Goal: Task Accomplishment & Management: Manage account settings

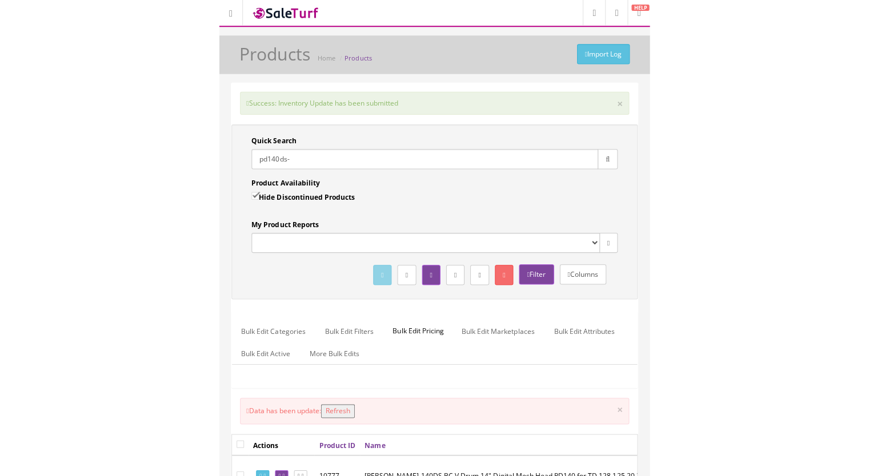
scroll to position [57, 0]
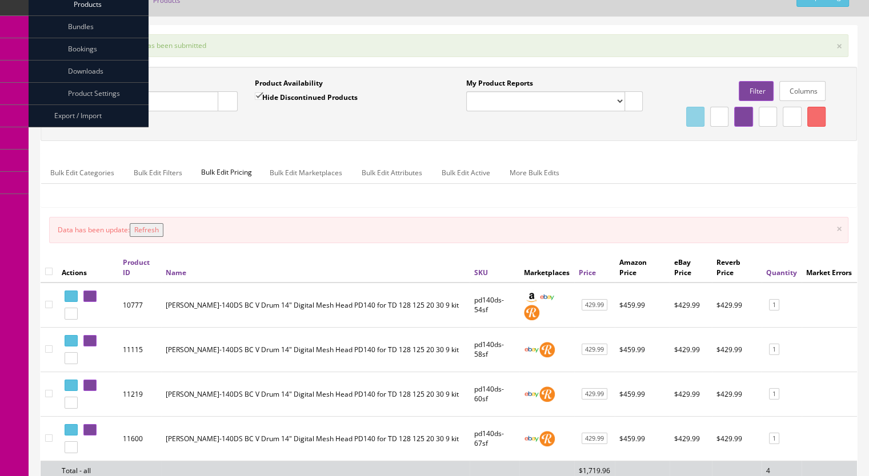
drag, startPoint x: 116, startPoint y: 103, endPoint x: 59, endPoint y: 86, distance: 59.1
click at [58, 103] on div "Quick Search pd140ds- Date From" at bounding box center [149, 99] width 194 height 42
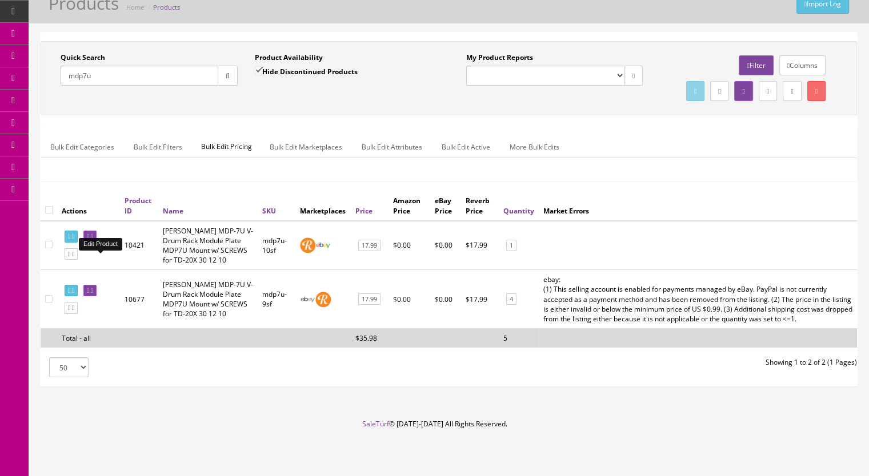
type input "mdp7u"
click at [89, 294] on icon at bounding box center [88, 291] width 2 height 6
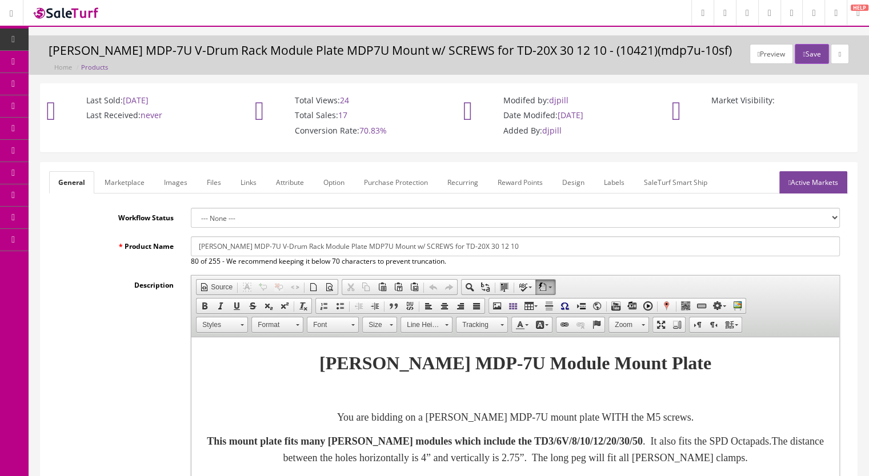
click at [126, 182] on link "Marketplace" at bounding box center [124, 182] width 58 height 22
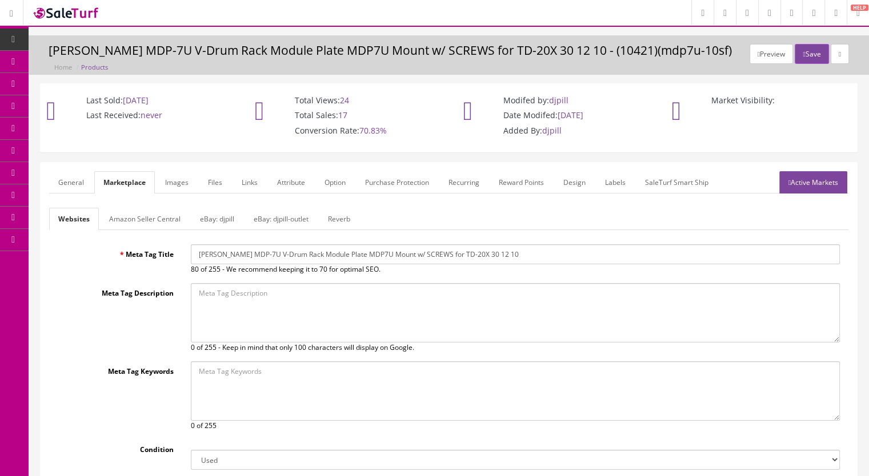
click at [66, 181] on link "General" at bounding box center [71, 182] width 44 height 22
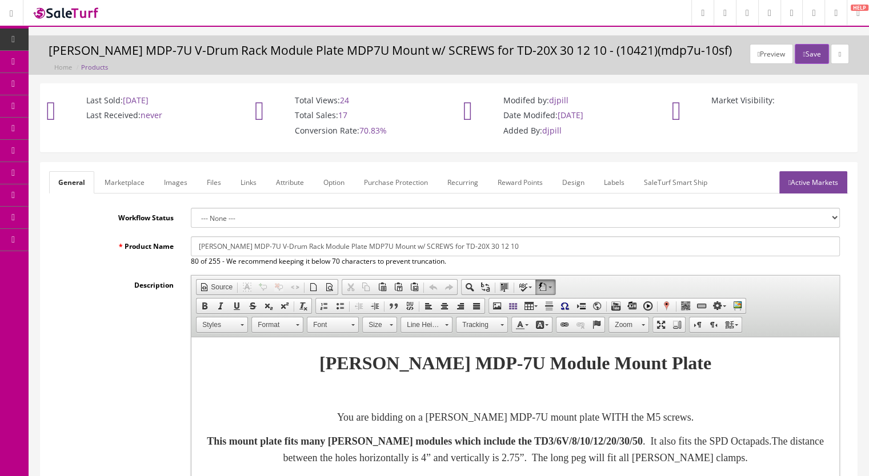
click at [643, 443] on strong "This mount plate fits many [PERSON_NAME] modules which include the TD3/6V/8/10/…" at bounding box center [425, 441] width 436 height 11
click at [128, 181] on link "Marketplace" at bounding box center [124, 182] width 58 height 22
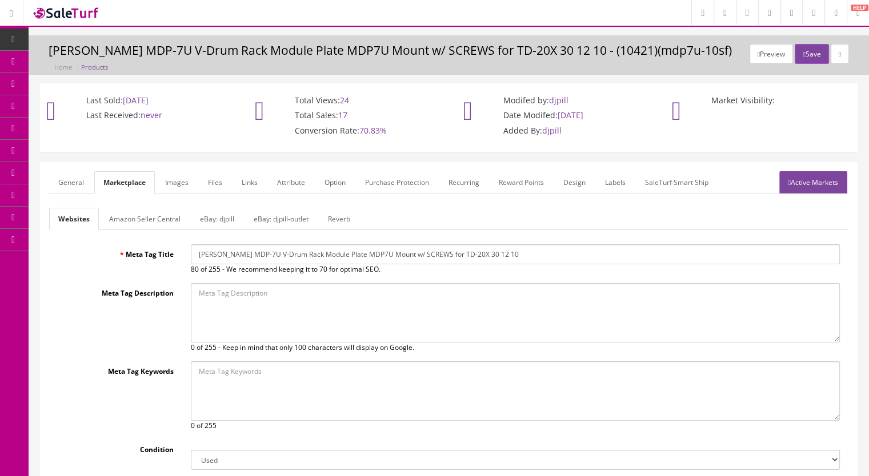
click at [347, 217] on link "Reverb" at bounding box center [339, 219] width 41 height 22
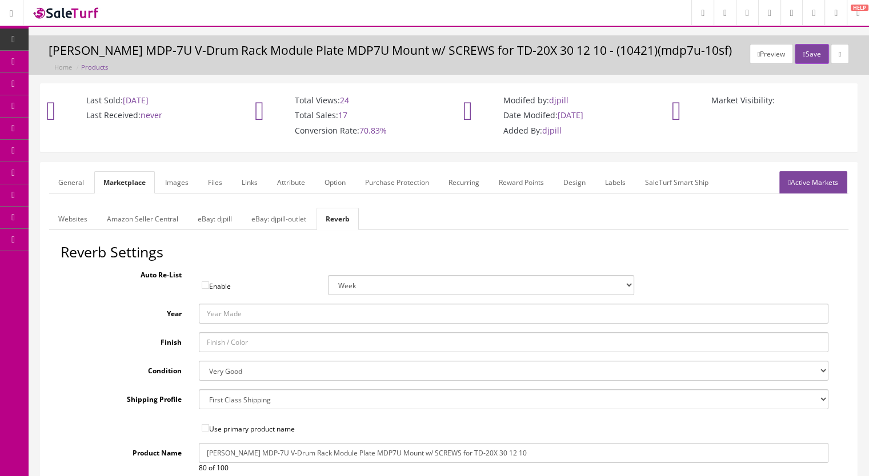
click at [272, 218] on link "eBay: djpill-outlet" at bounding box center [278, 219] width 73 height 22
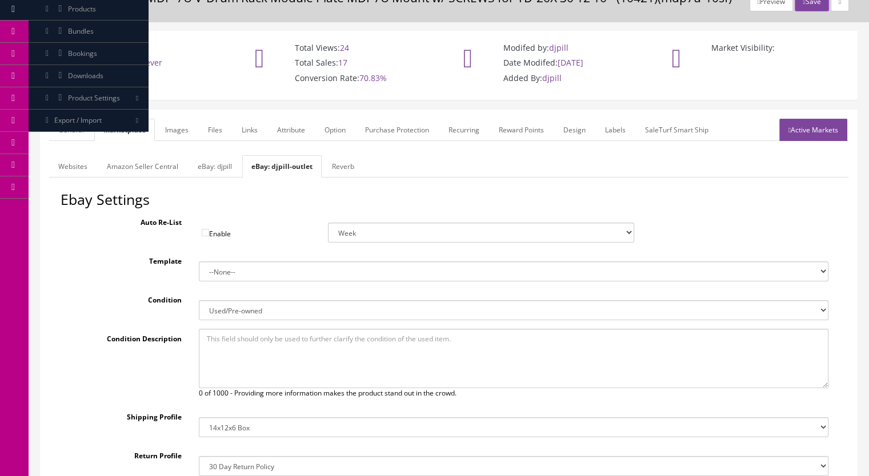
scroll to position [228, 0]
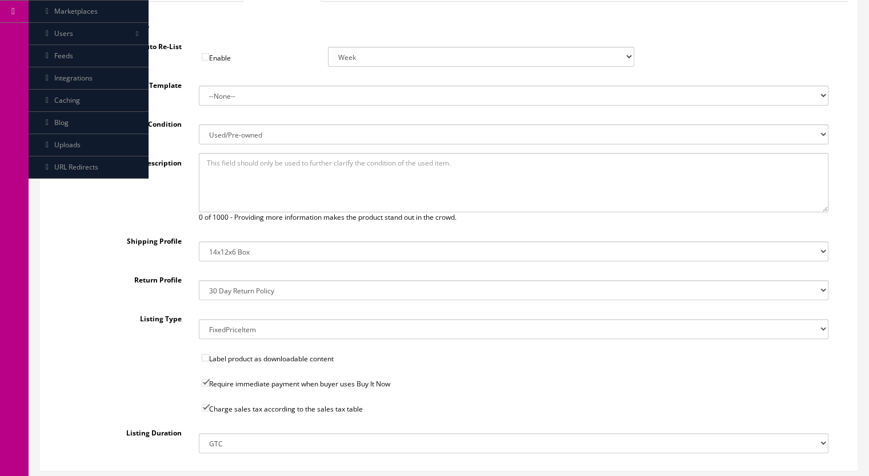
click at [239, 251] on select "14x12x6 Box Flat Rate - 19.99 14x14x5 Box 12x12x5 Box 13x13x5 Box 13x13x4 Box 1…" at bounding box center [514, 252] width 630 height 20
click at [199, 242] on select "14x12x6 Box Flat Rate - 19.99 14x14x5 Box 12x12x5 Box 13x13x5 Box 13x13x4 Box 1…" at bounding box center [514, 252] width 630 height 20
click at [125, 215] on div "Condition Description 0 of 1000 - Providing more information makes the product …" at bounding box center [449, 188] width 776 height 70
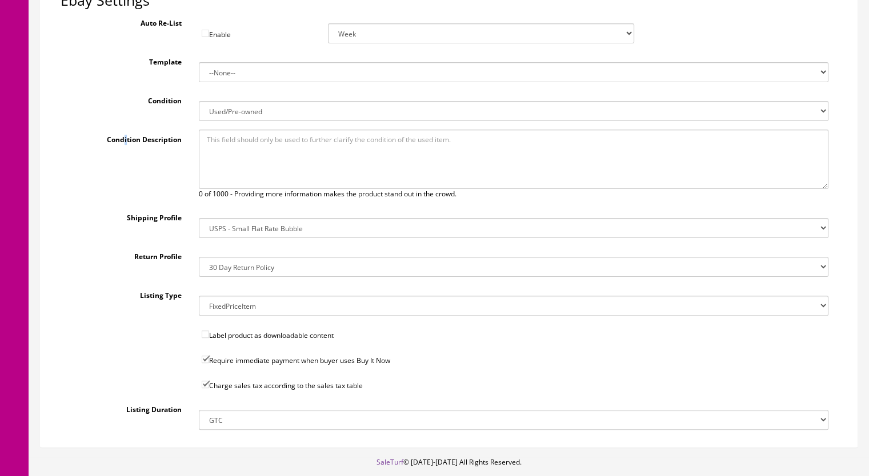
scroll to position [196, 0]
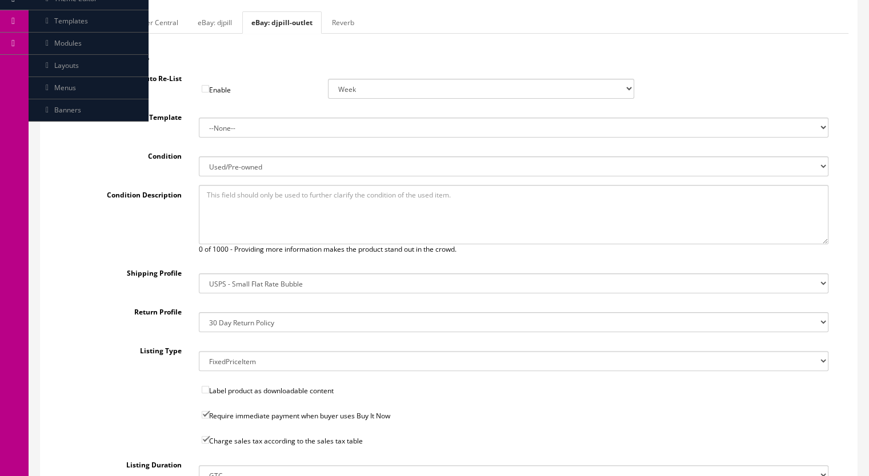
click at [141, 235] on div "Condition Description 0 of 1000 - Providing more information makes the product …" at bounding box center [449, 220] width 776 height 70
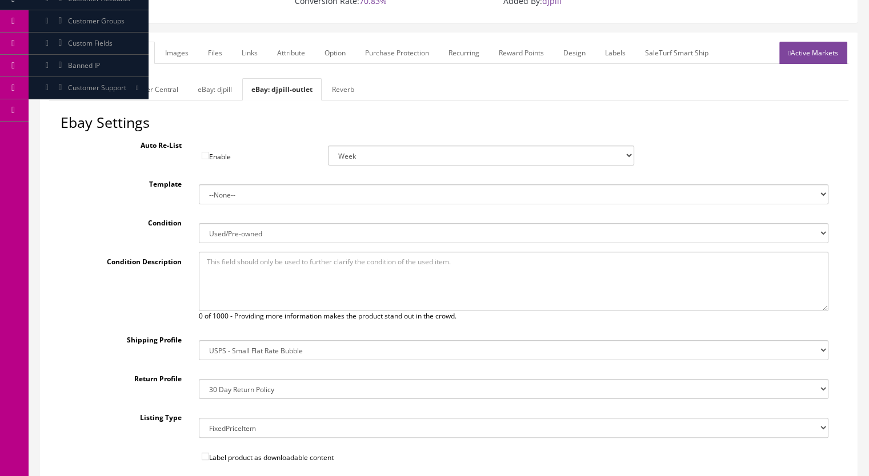
scroll to position [171, 0]
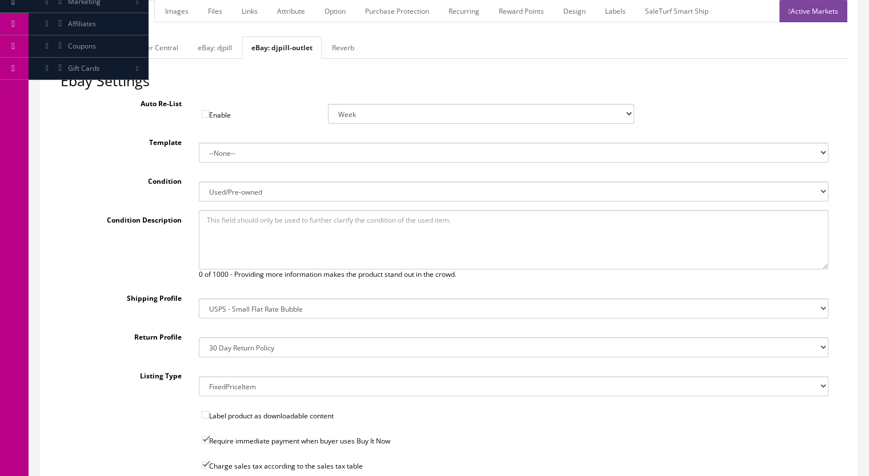
click at [258, 307] on select "14x12x6 Box Flat Rate - 19.99 14x14x5 Box 12x12x5 Box 13x13x5 Box 13x13x4 Box 1…" at bounding box center [514, 309] width 630 height 20
select select "41"
click at [199, 299] on select "14x12x6 Box Flat Rate - 19.99 14x14x5 Box 12x12x5 Box 13x13x5 Box 13x13x4 Box 1…" at bounding box center [514, 309] width 630 height 20
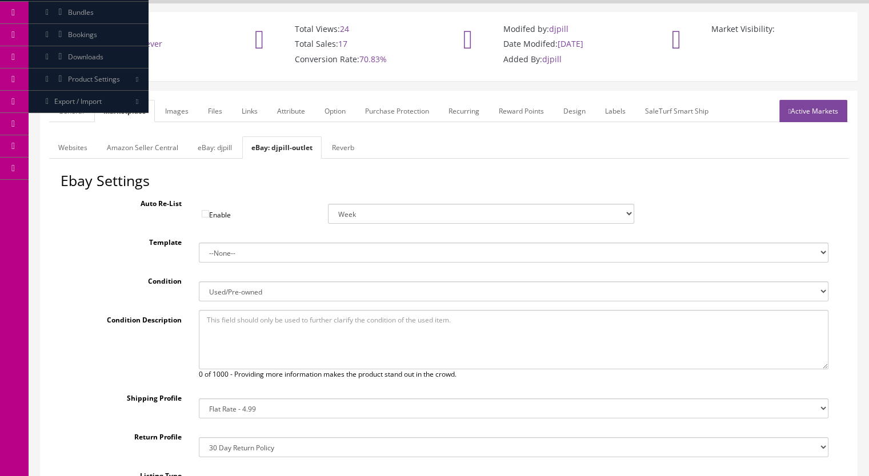
scroll to position [0, 0]
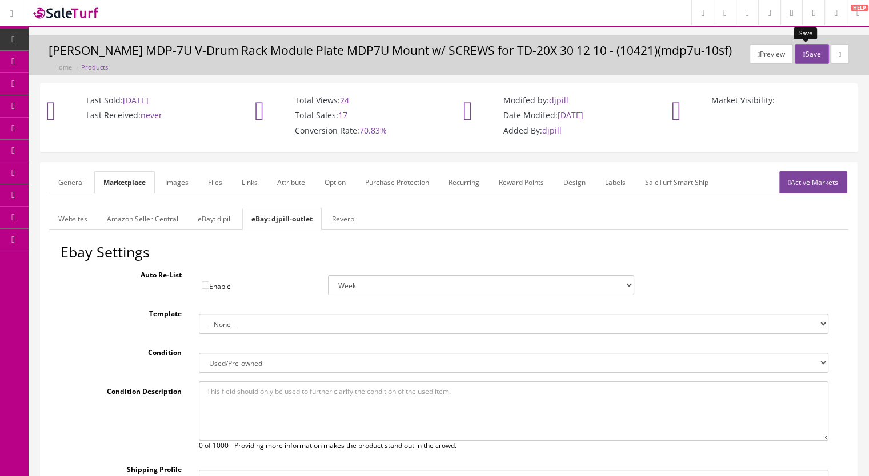
click at [808, 51] on button "Save" at bounding box center [812, 54] width 34 height 20
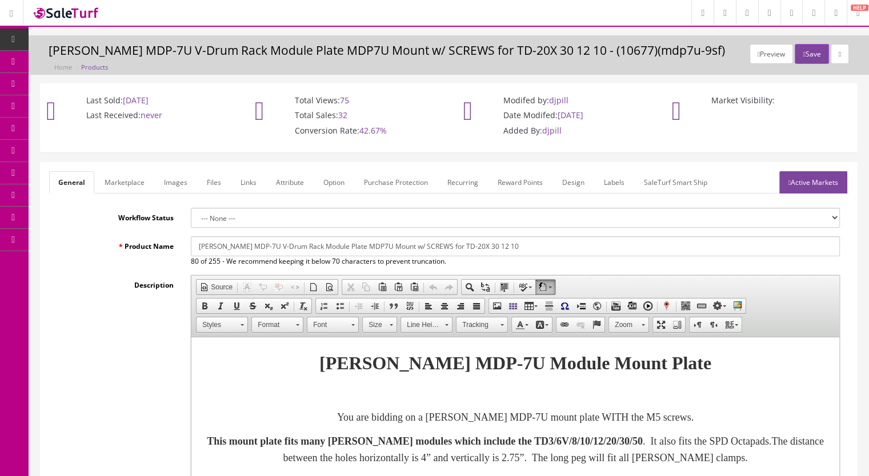
click at [124, 181] on link "Marketplace" at bounding box center [124, 182] width 58 height 22
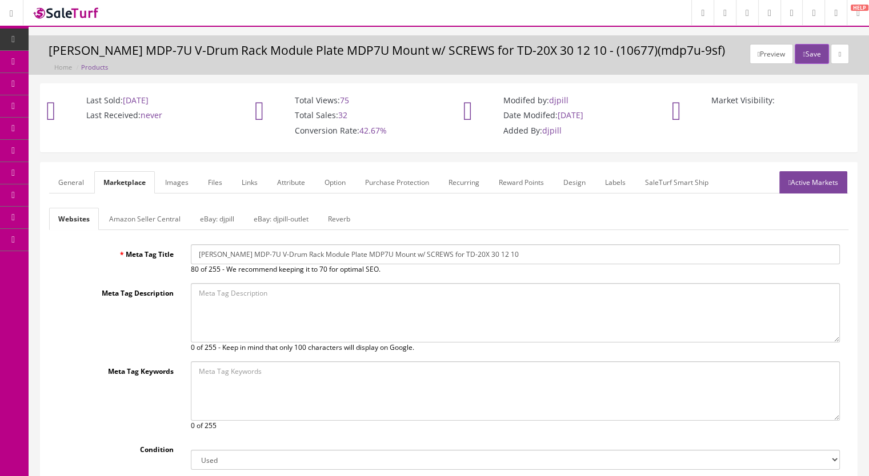
click at [342, 219] on link "Reverb" at bounding box center [339, 219] width 41 height 22
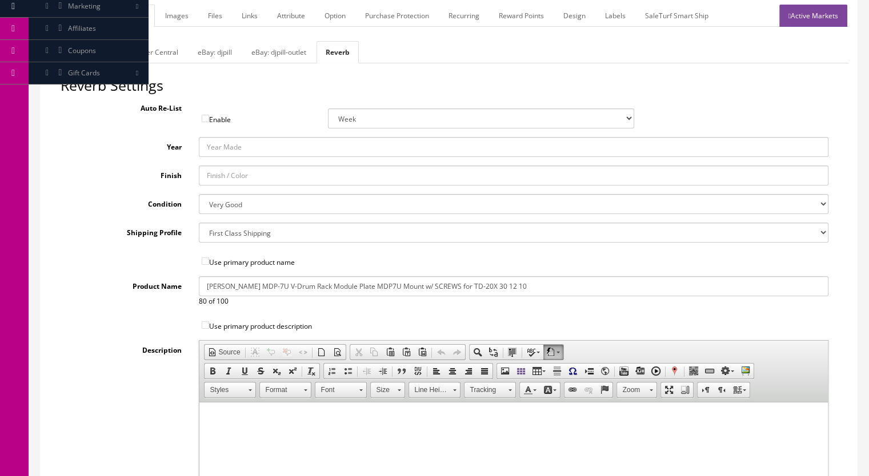
scroll to position [171, 0]
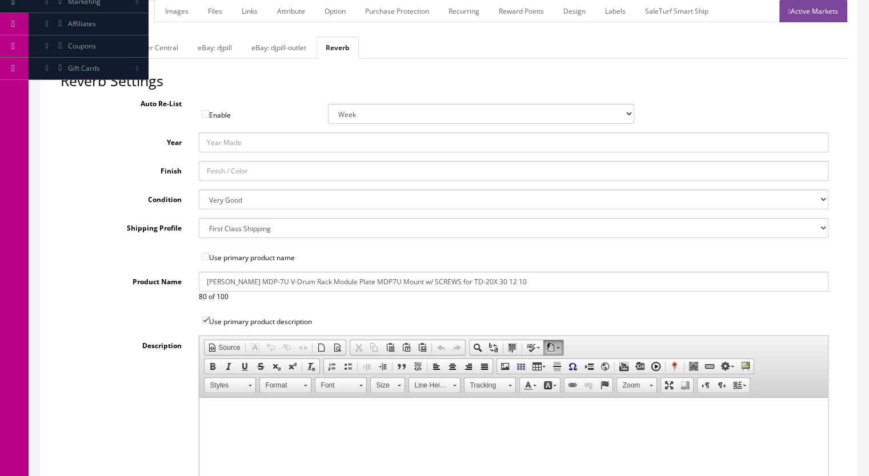
click at [274, 49] on link "eBay: djpill-outlet" at bounding box center [278, 48] width 73 height 22
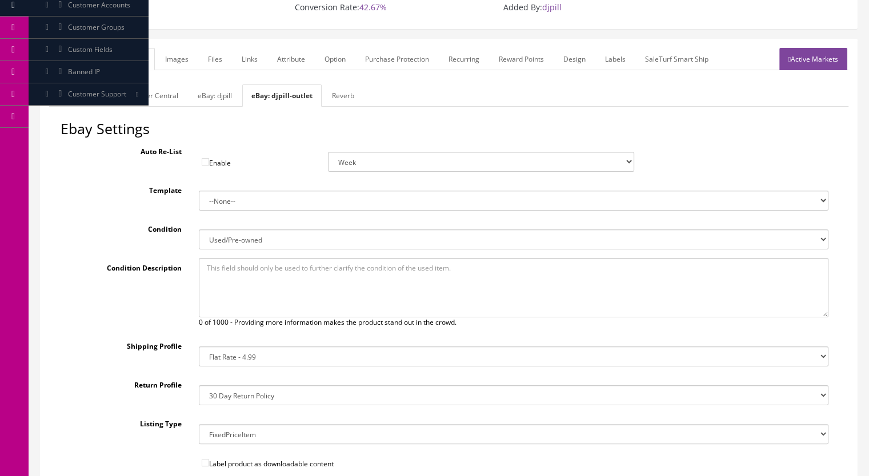
scroll to position [0, 0]
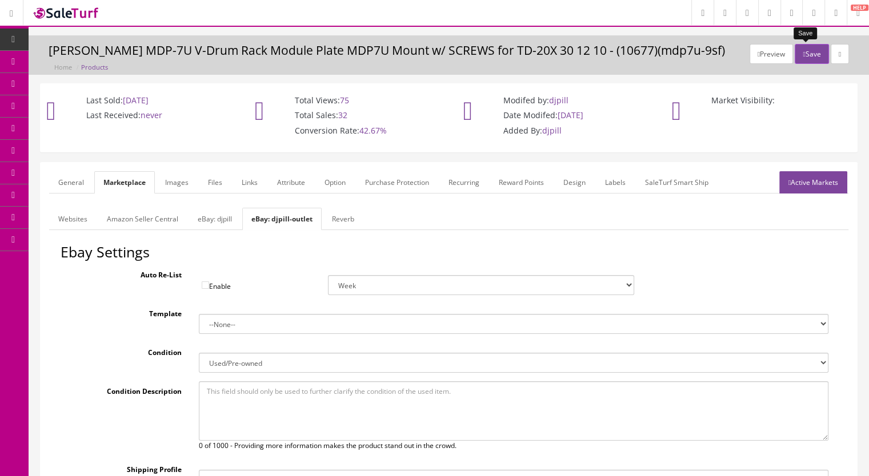
click at [807, 54] on button "Save" at bounding box center [812, 54] width 34 height 20
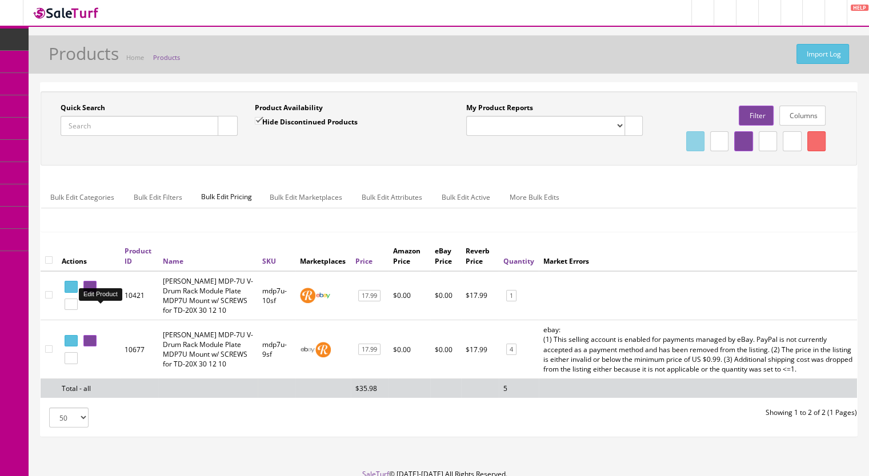
click at [89, 290] on icon at bounding box center [88, 287] width 2 height 6
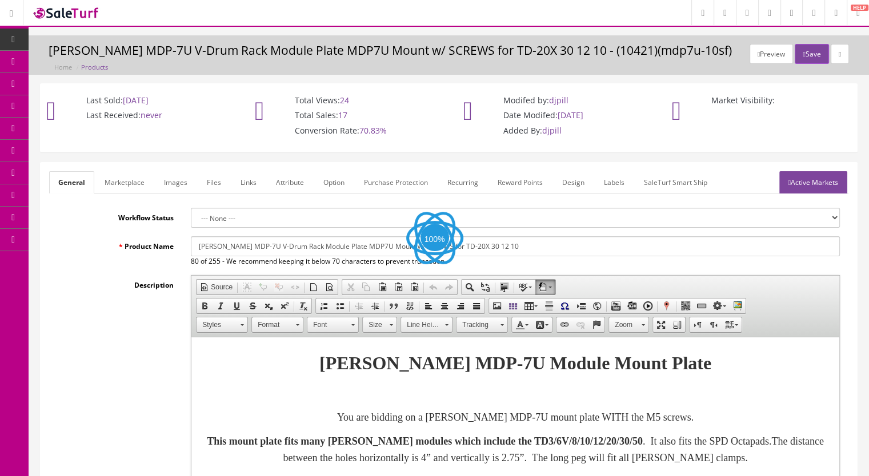
click at [126, 177] on link "Marketplace" at bounding box center [124, 182] width 58 height 22
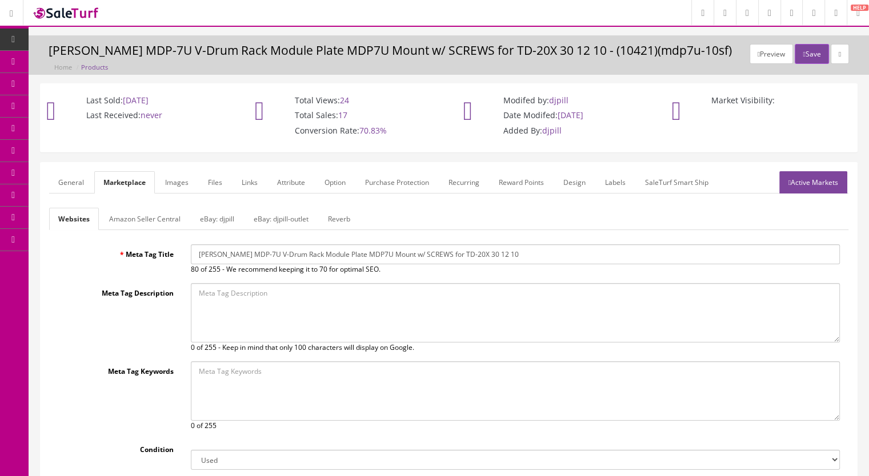
click at [347, 219] on link "Reverb" at bounding box center [339, 219] width 41 height 22
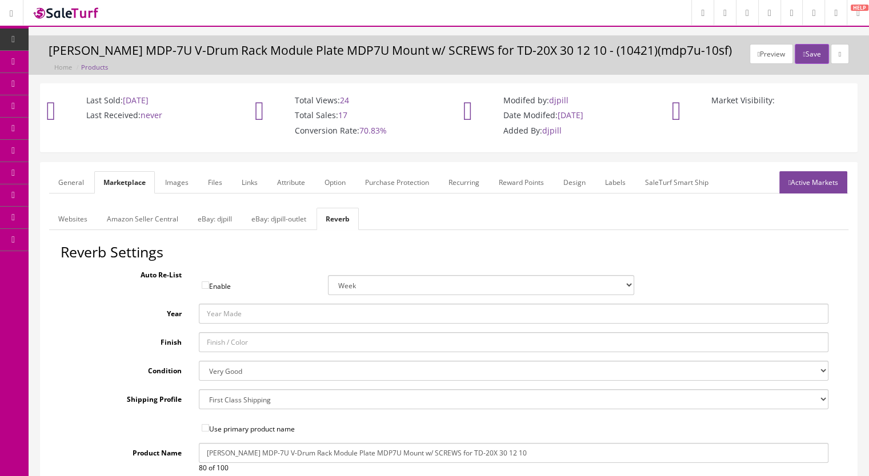
click at [73, 178] on link "General" at bounding box center [71, 182] width 44 height 22
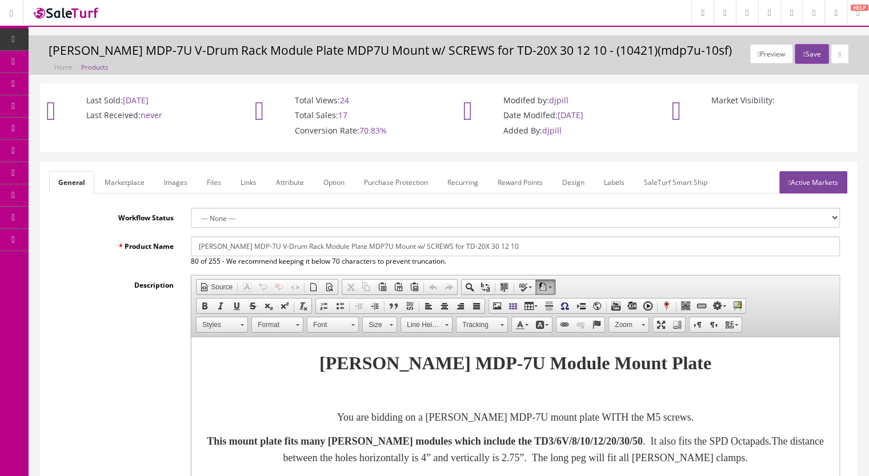
click at [130, 186] on link "Marketplace" at bounding box center [124, 182] width 58 height 22
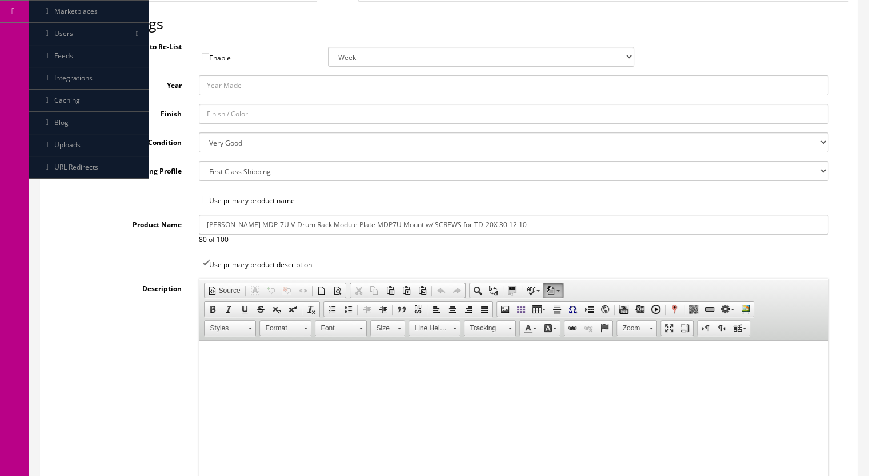
scroll to position [57, 0]
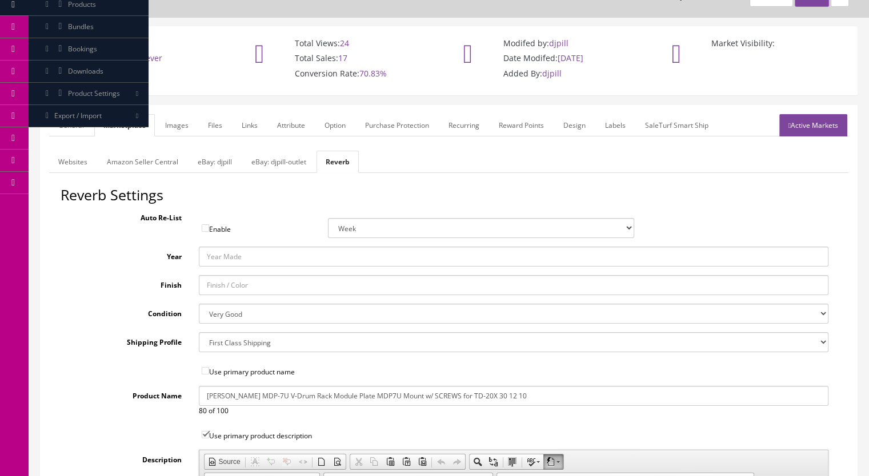
click at [272, 163] on link "eBay: djpill-outlet" at bounding box center [278, 162] width 73 height 22
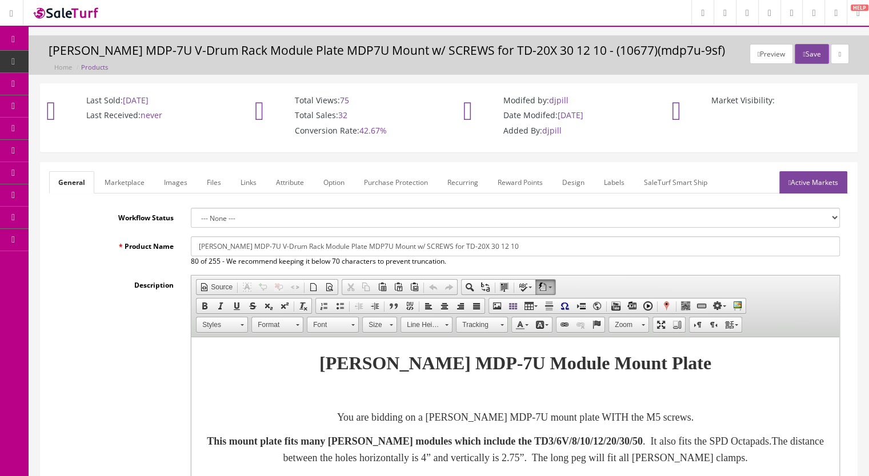
click at [125, 181] on link "Marketplace" at bounding box center [124, 182] width 58 height 22
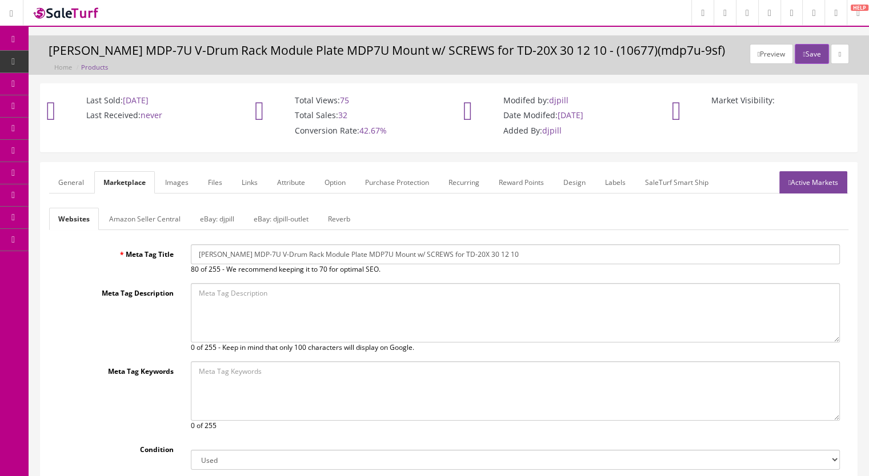
click at [327, 214] on link "Reverb" at bounding box center [339, 219] width 41 height 22
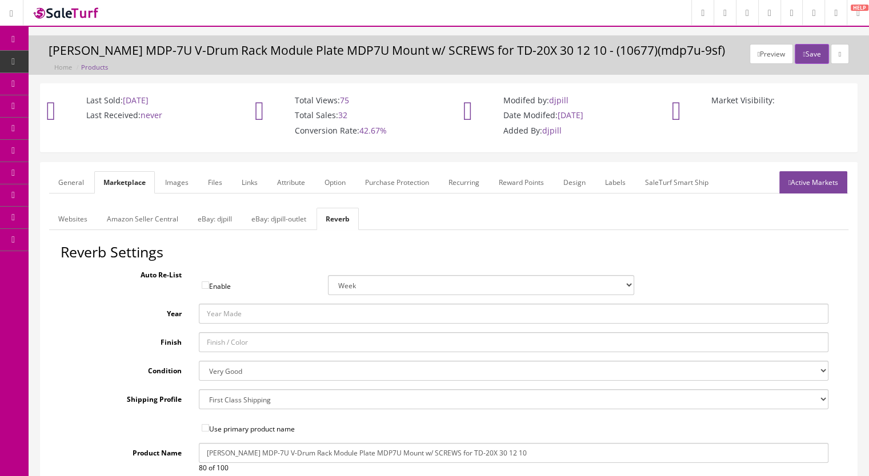
click at [282, 218] on link "eBay: djpill-outlet" at bounding box center [278, 219] width 73 height 22
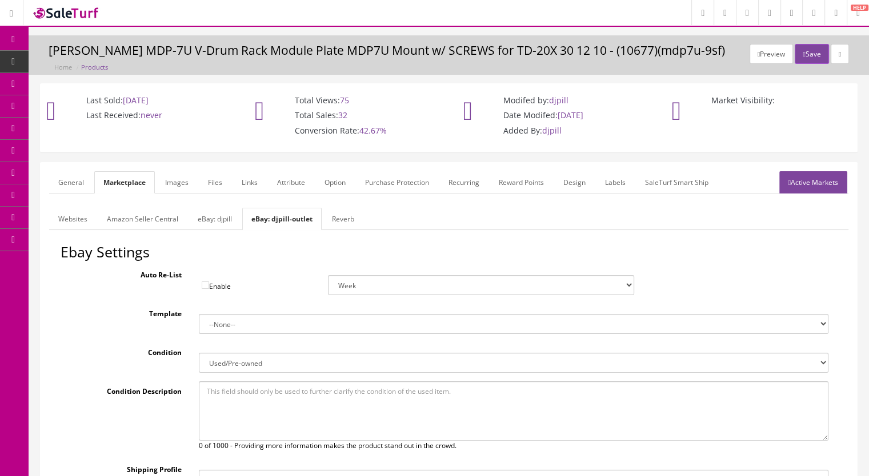
click at [78, 65] on span "Products" at bounding box center [88, 62] width 28 height 10
